Goal: Task Accomplishment & Management: Manage account settings

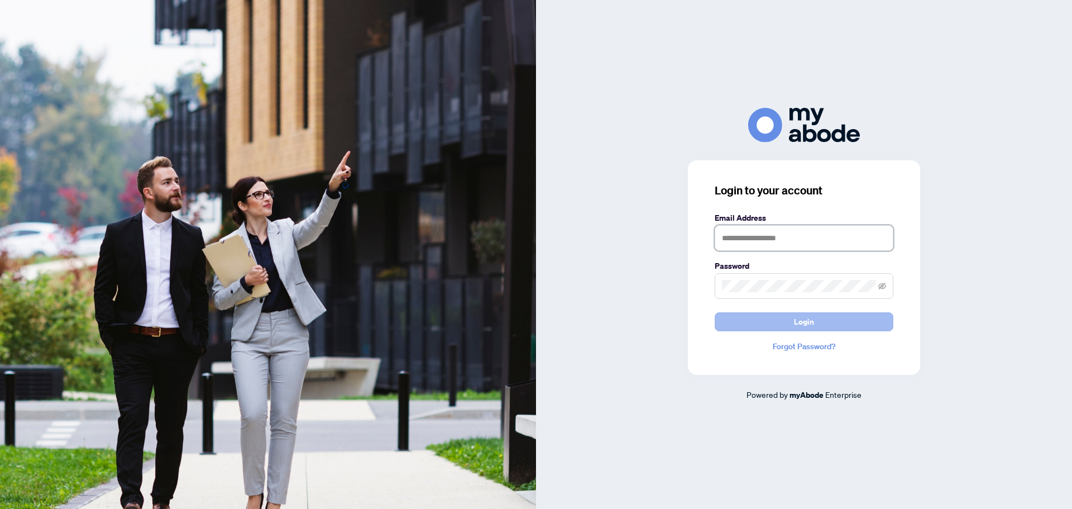
type input "**********"
click at [821, 326] on button "Login" at bounding box center [804, 321] width 179 height 19
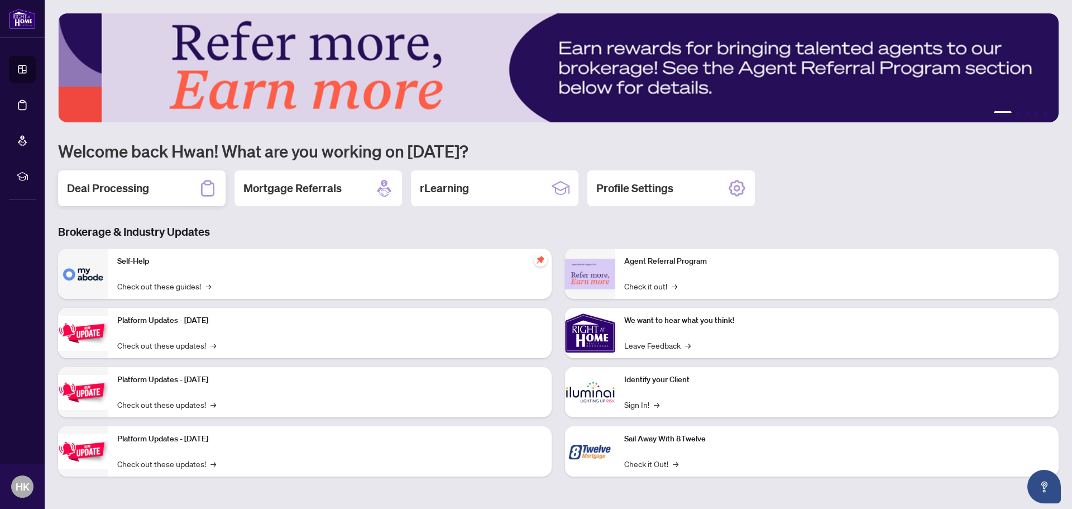
click at [180, 194] on div "Deal Processing" at bounding box center [142, 188] width 168 height 36
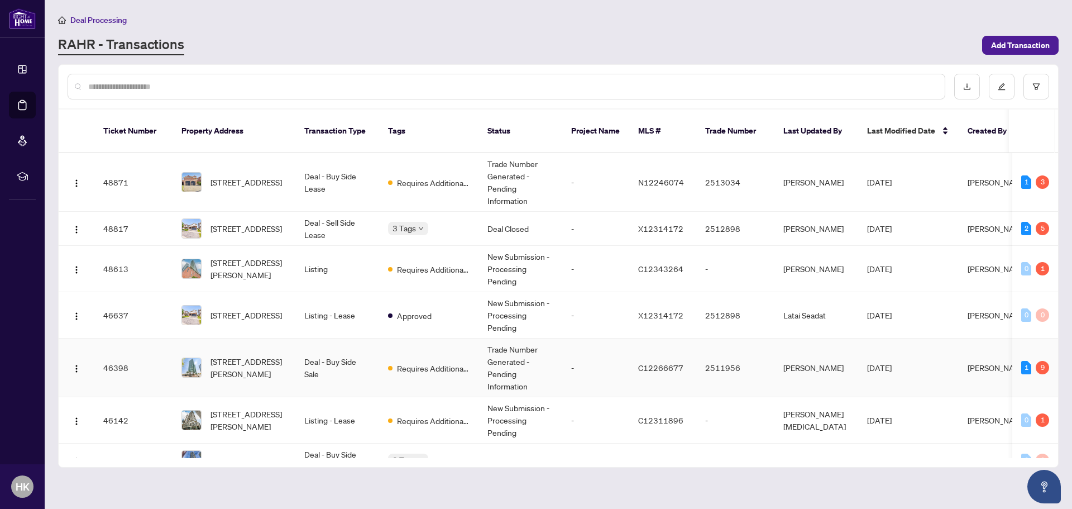
scroll to position [56, 0]
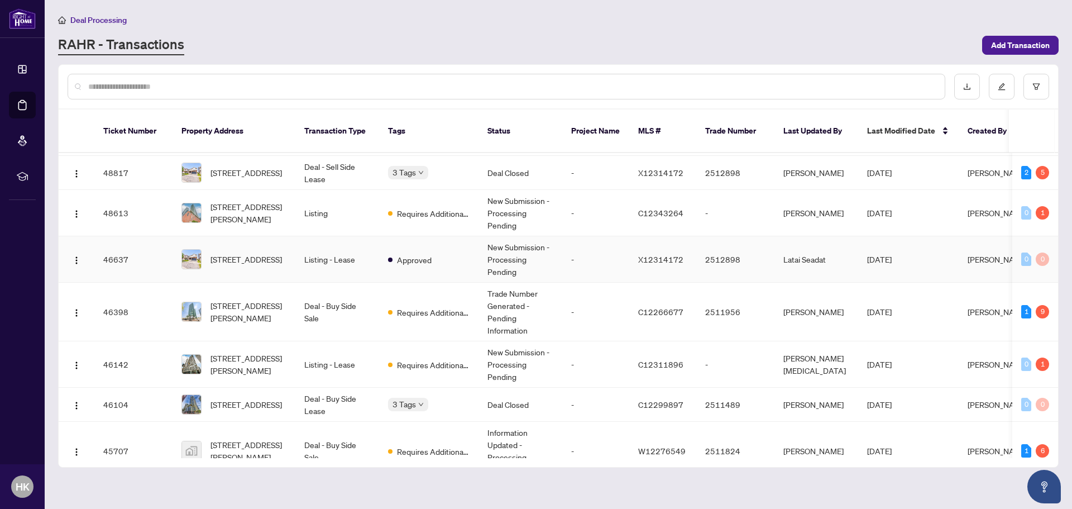
click at [327, 237] on td "Listing - Lease" at bounding box center [337, 259] width 84 height 46
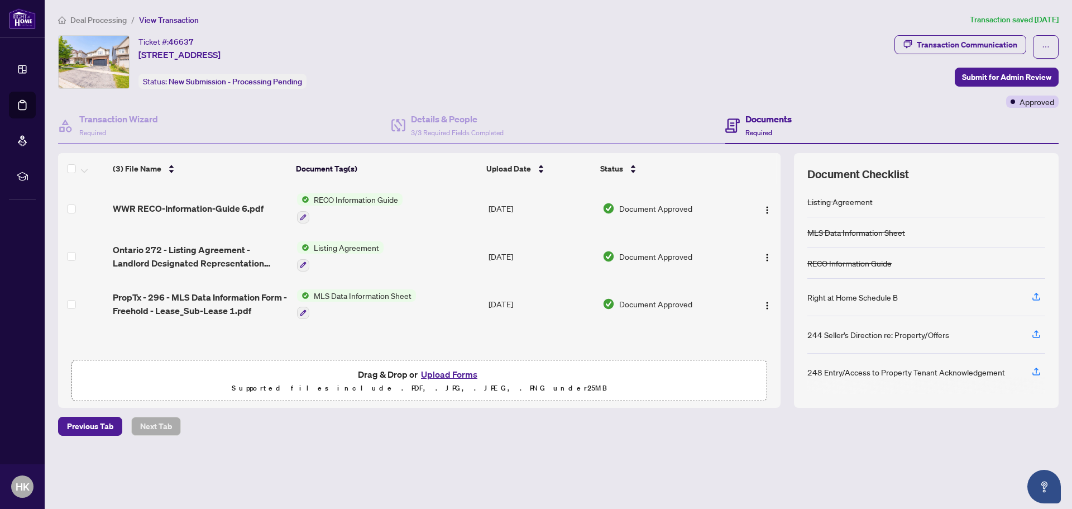
scroll to position [1, 0]
